Goal: Task Accomplishment & Management: Understand process/instructions

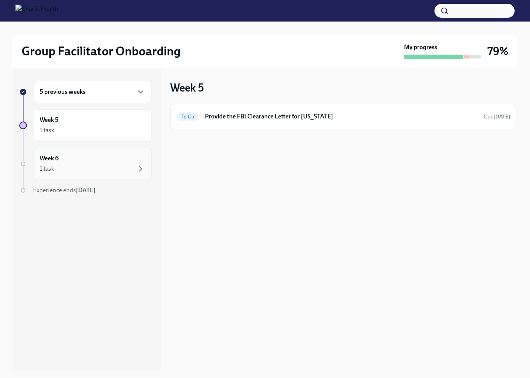
click at [77, 164] on div "1 task" at bounding box center [92, 168] width 105 height 9
click at [139, 124] on div "Week 5 1 task" at bounding box center [92, 125] width 105 height 19
click at [143, 169] on icon "button" at bounding box center [140, 168] width 9 height 9
click at [140, 132] on icon "button" at bounding box center [140, 130] width 2 height 5
click at [138, 92] on icon "button" at bounding box center [140, 91] width 9 height 9
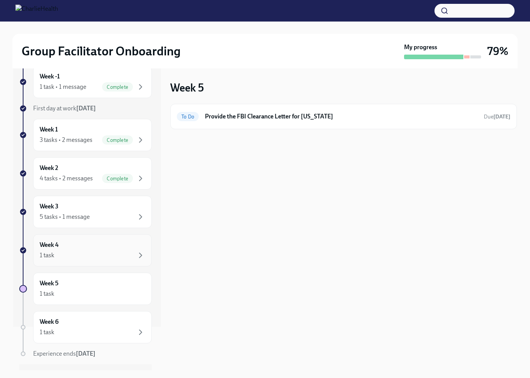
scroll to position [43, 0]
click at [140, 257] on icon "button" at bounding box center [140, 255] width 9 height 9
click at [141, 217] on icon "button" at bounding box center [140, 217] width 2 height 5
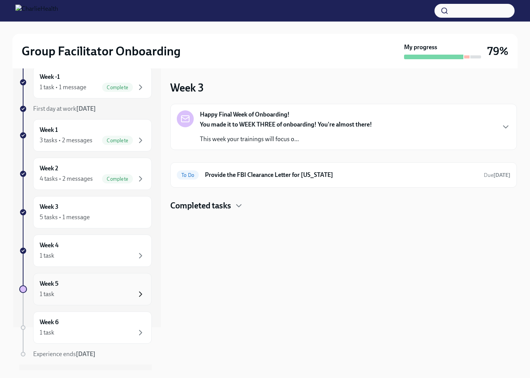
click at [141, 295] on icon "button" at bounding box center [140, 294] width 2 height 5
